Goal: Information Seeking & Learning: Learn about a topic

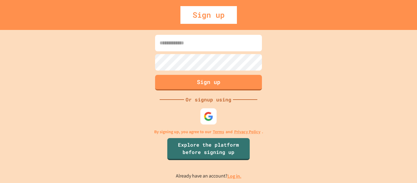
click at [206, 122] on div at bounding box center [208, 116] width 16 height 16
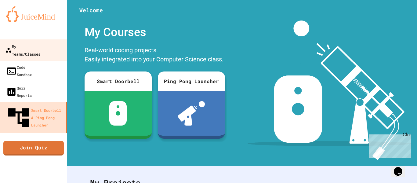
click at [28, 50] on link "My Teams/Classes" at bounding box center [33, 49] width 69 height 21
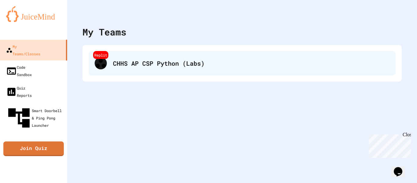
click at [186, 63] on div "CHHS AP CSP Python (Labs)" at bounding box center [251, 63] width 276 height 9
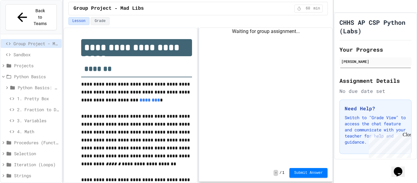
click at [30, 95] on span "1. Pretty Box" at bounding box center [38, 98] width 42 height 6
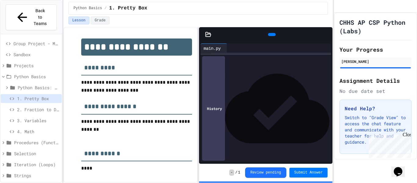
scroll to position [9, 0]
click at [38, 106] on span "2. Fraction to Decimal" at bounding box center [38, 109] width 42 height 6
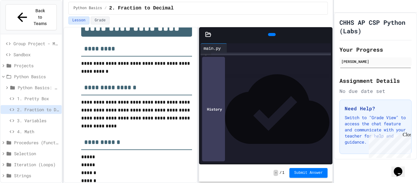
scroll to position [20, 0]
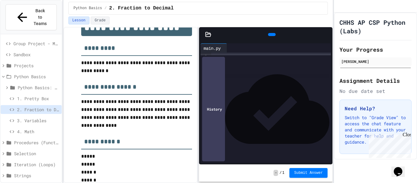
click at [40, 117] on span "3. Variables" at bounding box center [38, 120] width 42 height 6
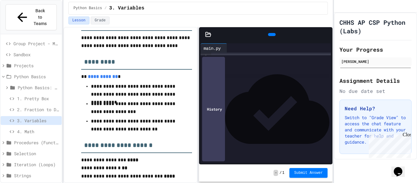
scroll to position [84, 0]
click at [236, 106] on span "**" at bounding box center [234, 105] width 3 height 4
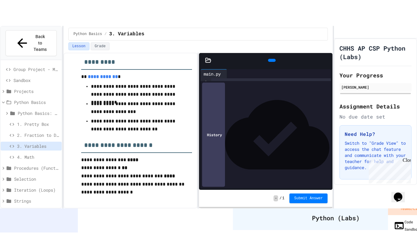
scroll to position [109, 0]
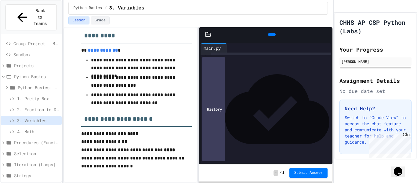
click at [271, 36] on div at bounding box center [272, 34] width 8 height 3
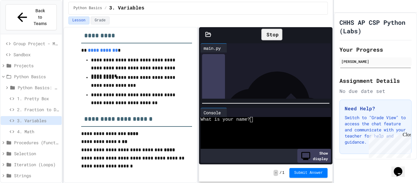
click at [267, 32] on div "Stop" at bounding box center [271, 35] width 21 height 12
click at [287, 67] on div at bounding box center [271, 69] width 120 height 6
click at [293, 45] on div at bounding box center [276, 47] width 98 height 9
drag, startPoint x: 291, startPoint y: 89, endPoint x: 292, endPoint y: 120, distance: 30.5
click at [292, 120] on div "**********" at bounding box center [265, 103] width 133 height 122
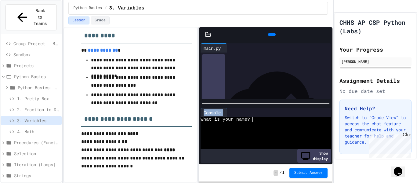
click at [303, 157] on div "Show display" at bounding box center [314, 156] width 34 height 14
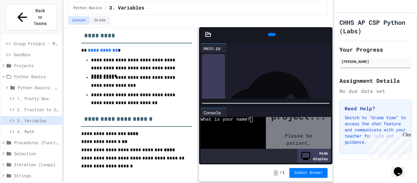
click at [303, 157] on div "Hide display" at bounding box center [314, 156] width 34 height 14
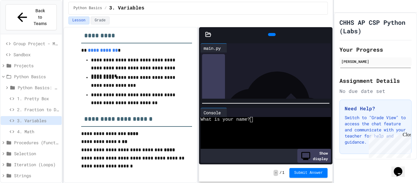
click at [317, 38] on div at bounding box center [271, 34] width 109 height 9
click at [326, 34] on icon at bounding box center [326, 34] width 0 height 0
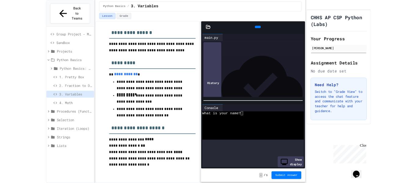
scroll to position [65, 0]
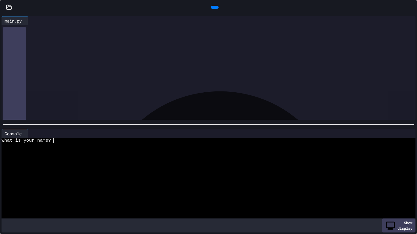
click at [411, 8] on icon at bounding box center [414, 11] width 6 height 6
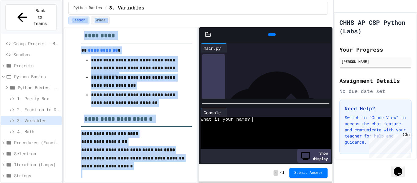
drag, startPoint x: 292, startPoint y: 28, endPoint x: 325, endPoint y: -21, distance: 59.1
click at [325, 0] on html "**********" at bounding box center [208, 91] width 417 height 183
click at [326, 34] on icon at bounding box center [326, 34] width 0 height 0
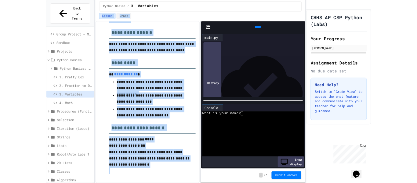
scroll to position [65, 0]
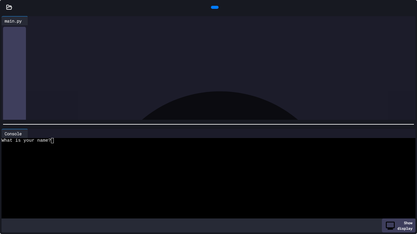
click at [411, 7] on icon at bounding box center [411, 7] width 0 height 0
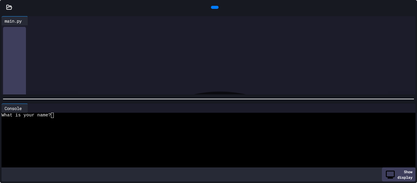
scroll to position [109, 0]
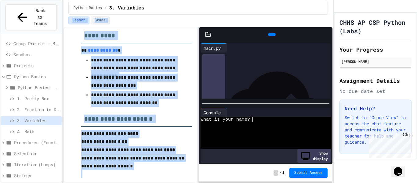
click at [304, 157] on div "Show display" at bounding box center [314, 156] width 34 height 14
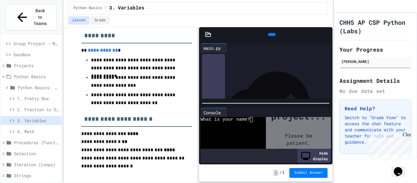
click at [311, 159] on div "Hide display" at bounding box center [314, 156] width 34 height 14
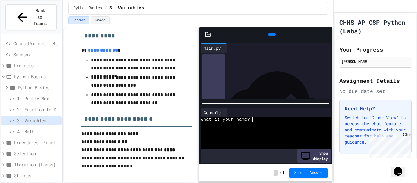
click at [322, 48] on icon at bounding box center [322, 48] width 0 height 0
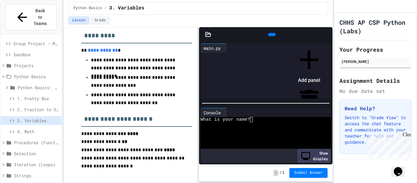
click at [324, 57] on icon at bounding box center [308, 59] width 31 height 31
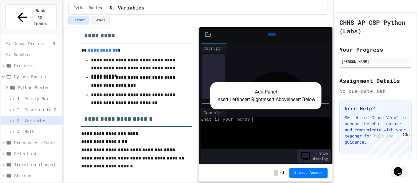
click at [342, 54] on h2 "Your Progress" at bounding box center [375, 49] width 72 height 9
click at [298, 44] on div "Add Panel Insert Left Insert Right Insert Above Insert Below" at bounding box center [265, 95] width 133 height 137
click at [211, 37] on div "Add Panel Insert Left Insert Right Insert Above Insert Below" at bounding box center [265, 95] width 133 height 137
click at [235, 72] on div "Add Panel Insert Left Insert Right Insert Above Insert Below" at bounding box center [265, 95] width 133 height 137
click at [289, 103] on button "Insert Below" at bounding box center [302, 99] width 26 height 7
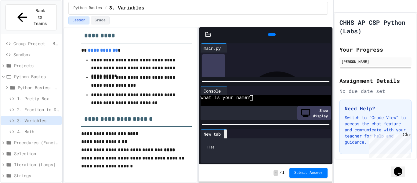
click at [225, 134] on icon at bounding box center [225, 134] width 0 height 0
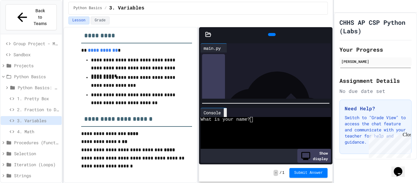
click at [228, 114] on icon at bounding box center [229, 116] width 4 height 4
